Goal: Use online tool/utility

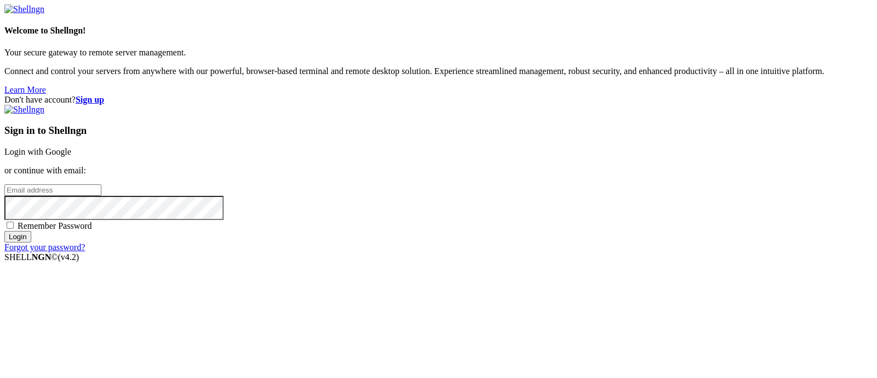
click at [71, 147] on link "Login with Google" at bounding box center [37, 151] width 67 height 9
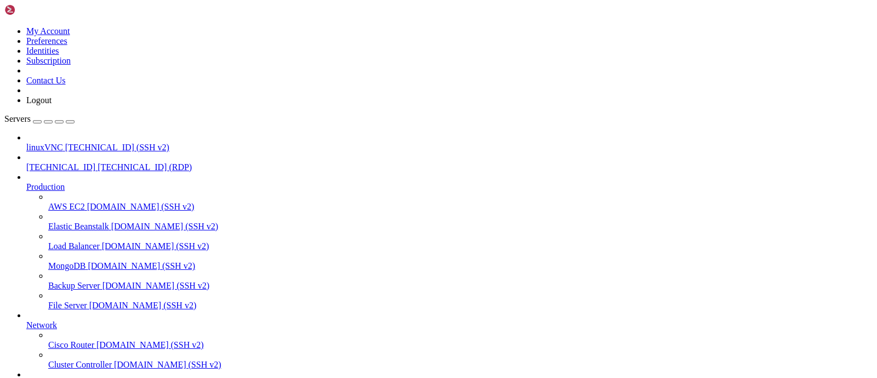
drag, startPoint x: 740, startPoint y: 794, endPoint x: 744, endPoint y: 824, distance: 29.9
